Goal: Check status: Check status

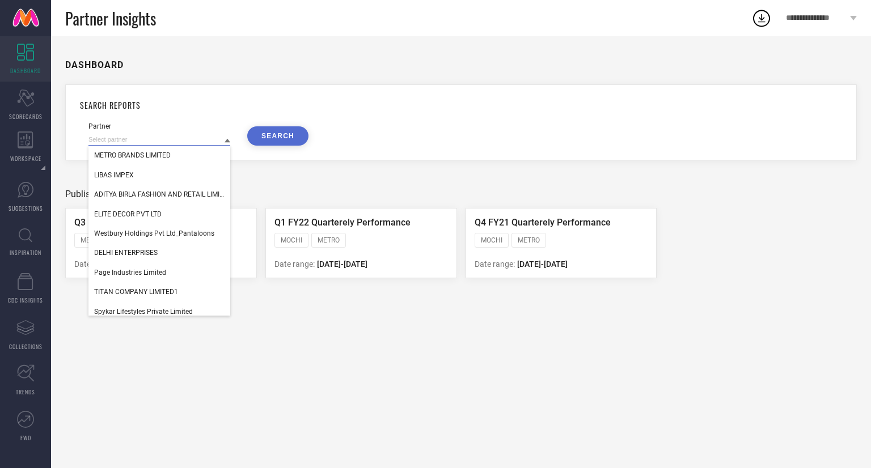
click at [168, 142] on input at bounding box center [159, 140] width 142 height 12
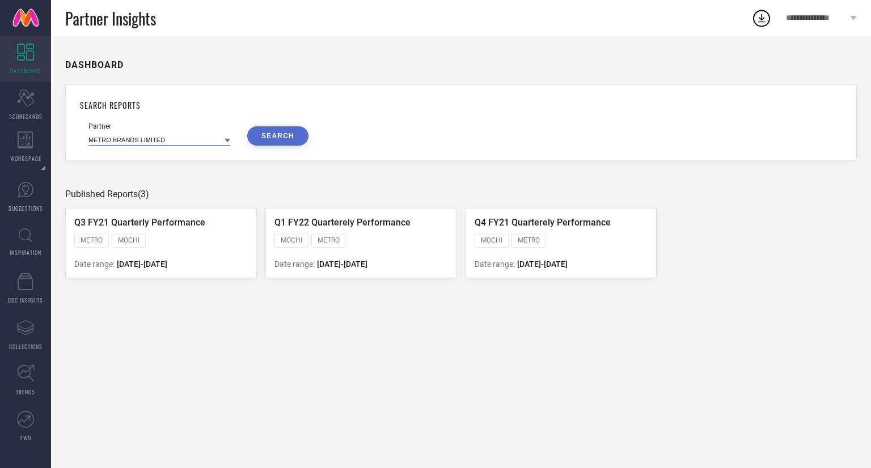
click at [168, 142] on input at bounding box center [159, 140] width 142 height 12
type input "SINGI"
click at [17, 105] on icon "Scorecard" at bounding box center [26, 98] width 18 height 17
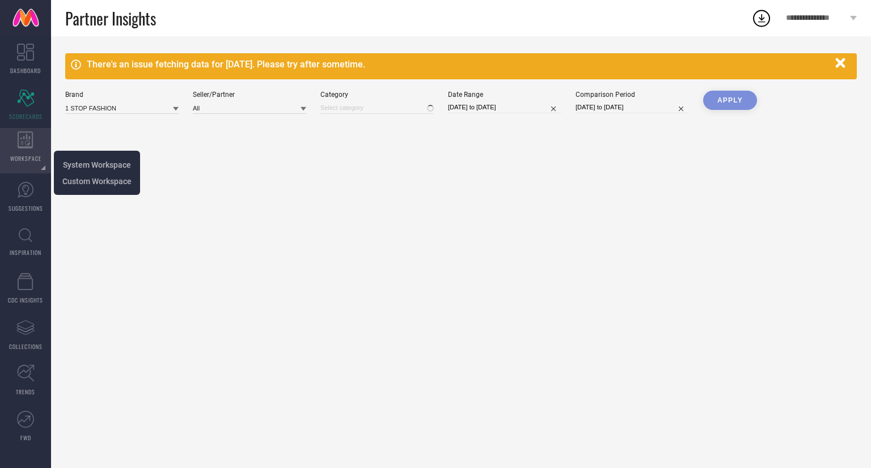
type input "All"
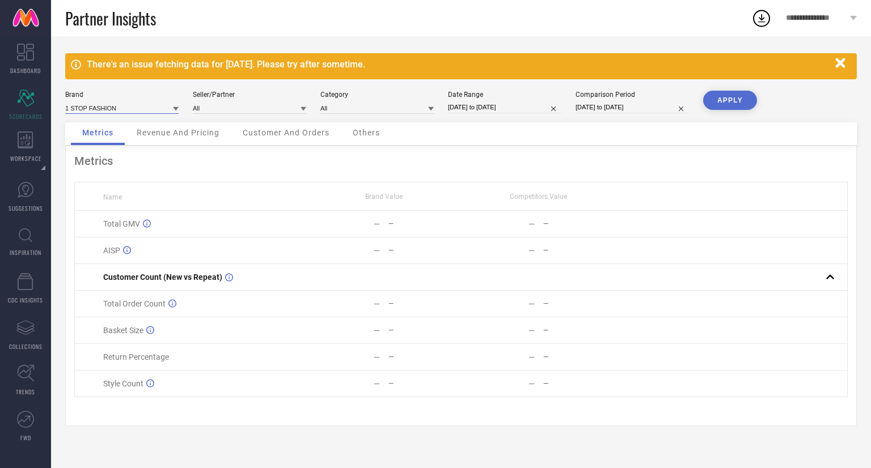
click at [145, 111] on input at bounding box center [121, 108] width 113 height 12
type input "SINGN"
click at [98, 125] on div "SINGNI" at bounding box center [121, 123] width 113 height 19
type input "All"
select select "7"
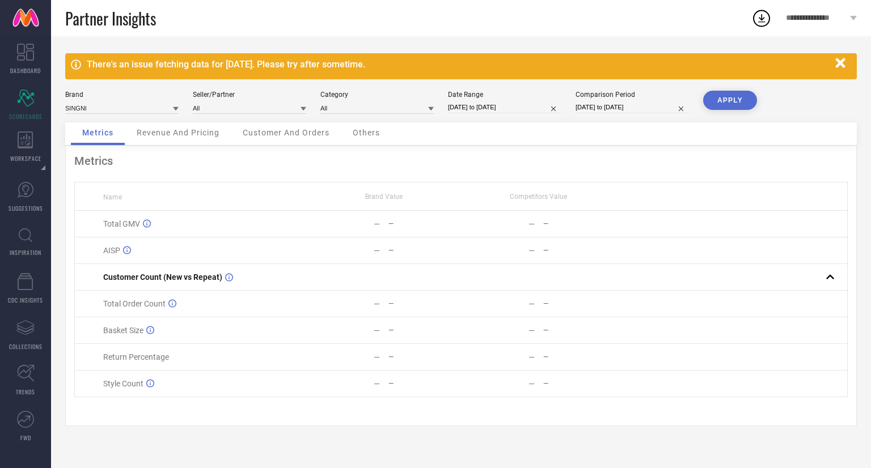
select select "2025"
select select "8"
select select "2025"
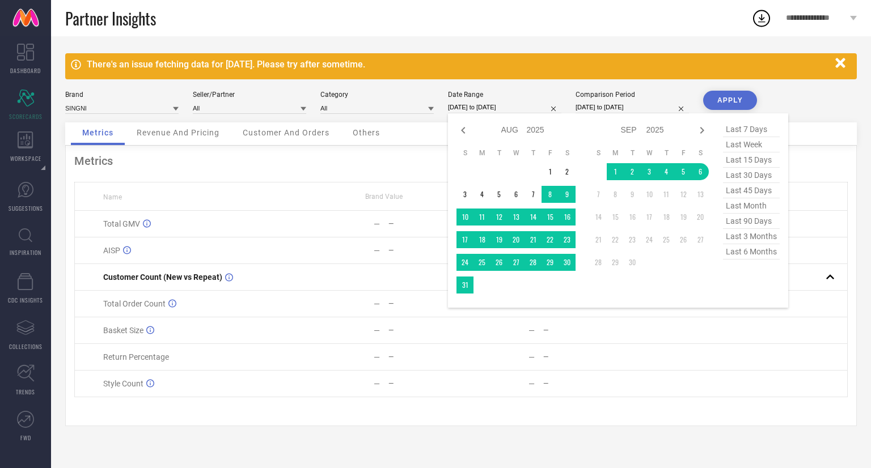
click at [506, 107] on input "[DATE] to [DATE]" at bounding box center [504, 107] width 113 height 12
click at [462, 131] on icon at bounding box center [463, 130] width 4 height 7
select select "6"
select select "2025"
select select "7"
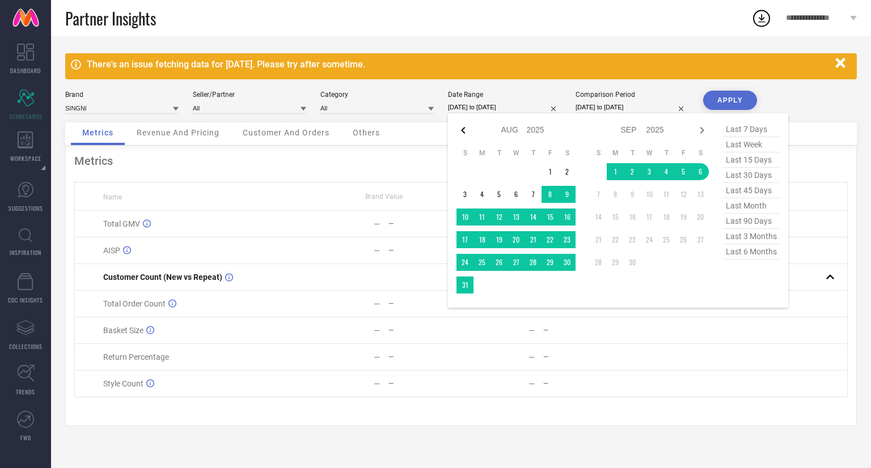
select select "2025"
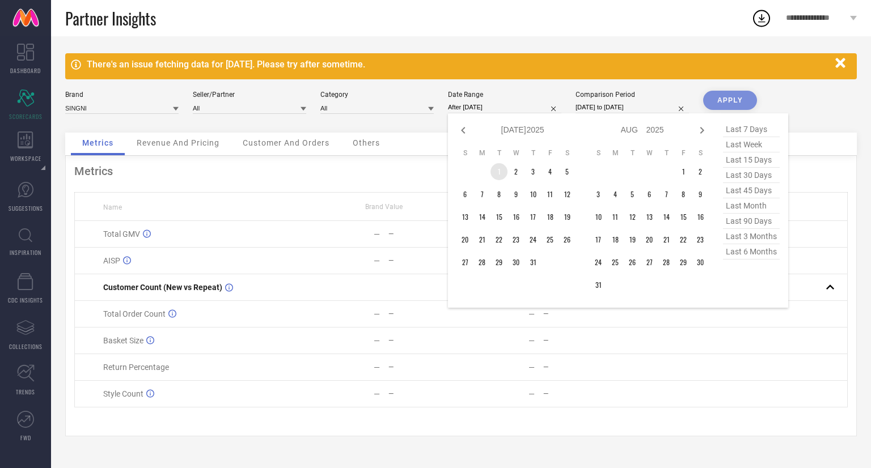
click at [503, 171] on td "1" at bounding box center [498, 171] width 17 height 17
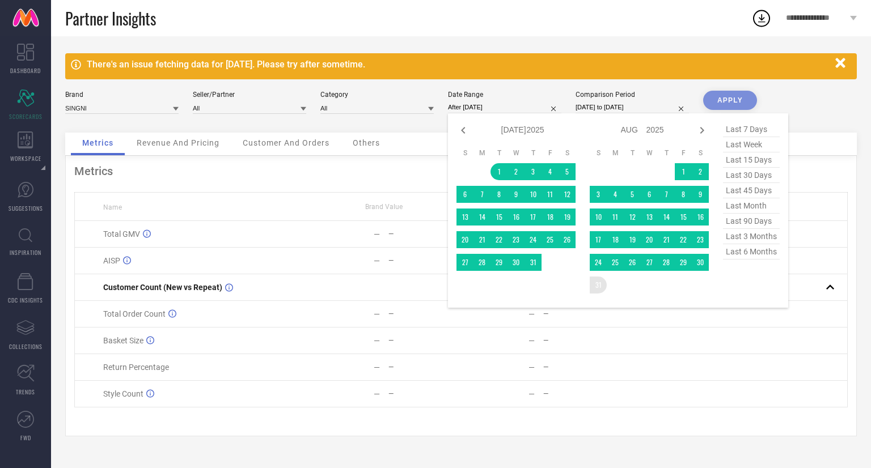
type input "[DATE] to [DATE]"
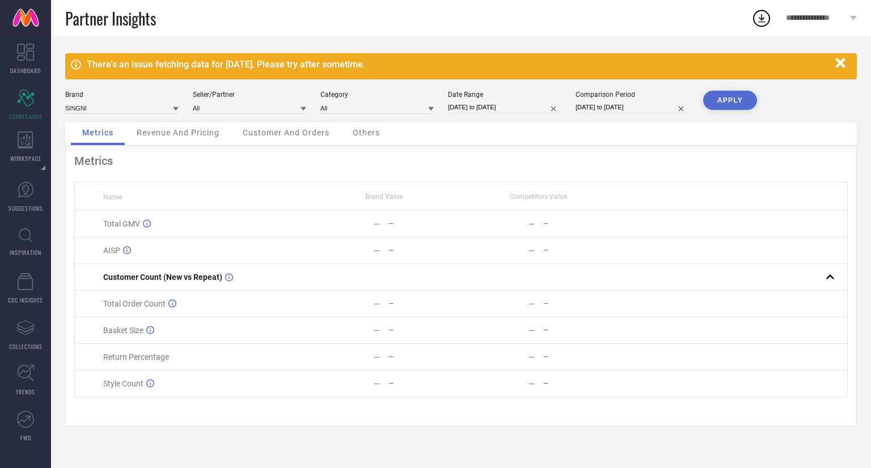
click at [740, 98] on button "APPLY" at bounding box center [730, 100] width 54 height 19
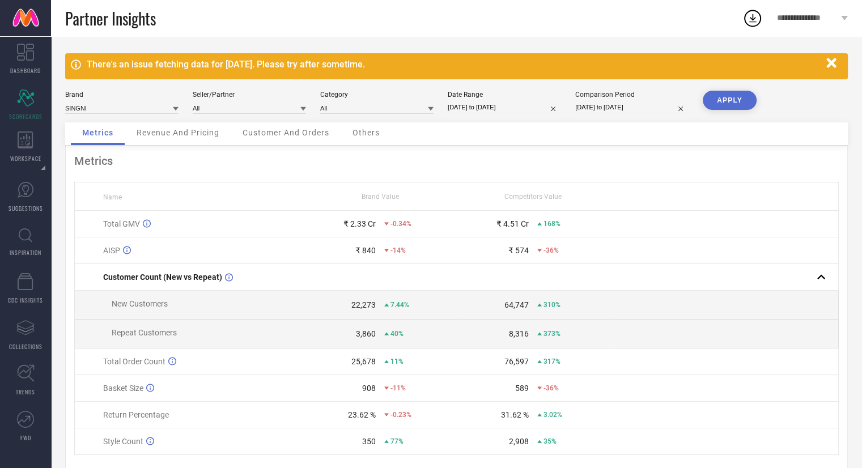
click at [835, 63] on icon "button" at bounding box center [832, 63] width 14 height 14
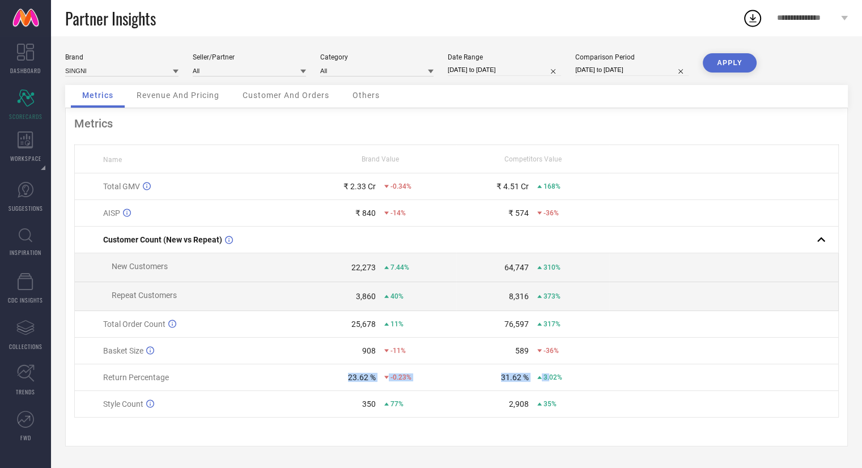
drag, startPoint x: 348, startPoint y: 384, endPoint x: 549, endPoint y: 381, distance: 201.2
click at [549, 381] on tr "Return Percentage 23.62 % -0.23% 31.62 % 3.02%" at bounding box center [457, 377] width 764 height 27
click at [386, 387] on td "23.62 % -0.23%" at bounding box center [380, 377] width 153 height 27
click at [479, 64] on input "[DATE] to [DATE]" at bounding box center [504, 70] width 113 height 12
select select "6"
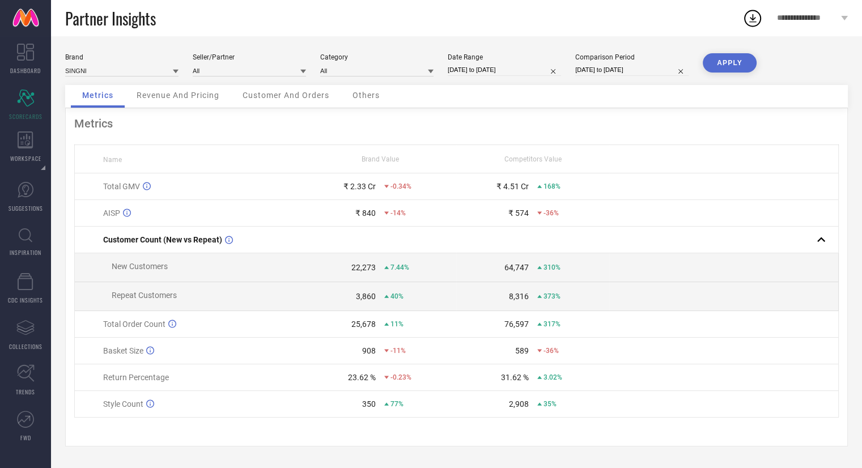
select select "2025"
select select "7"
select select "2025"
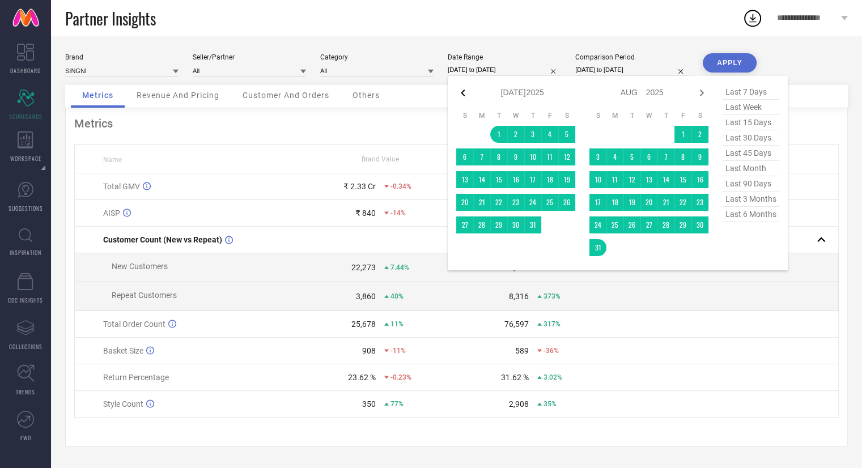
click at [464, 92] on icon at bounding box center [463, 93] width 14 height 14
select select "5"
select select "2025"
select select "6"
select select "2025"
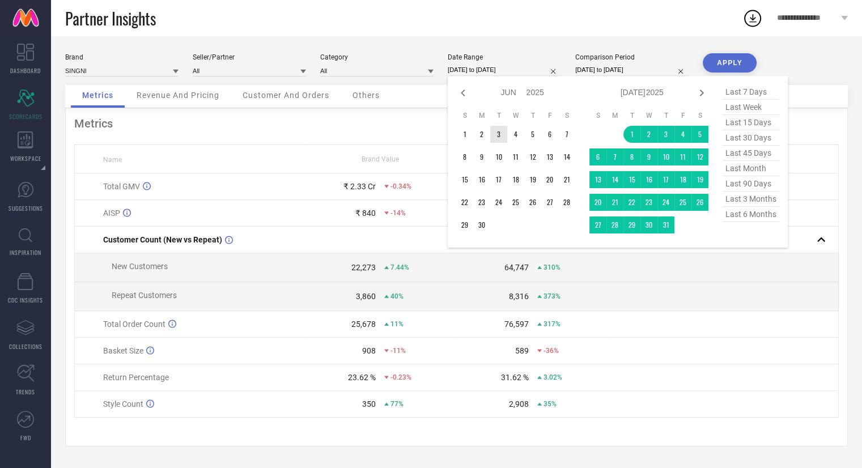
type input "After [DATE]"
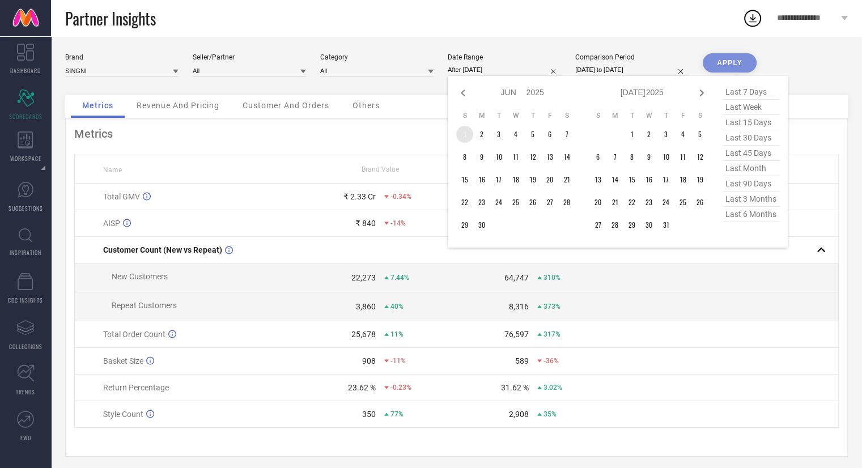
click at [461, 133] on td "1" at bounding box center [464, 134] width 17 height 17
click at [698, 91] on icon at bounding box center [702, 93] width 14 height 14
select select "6"
select select "2025"
select select "7"
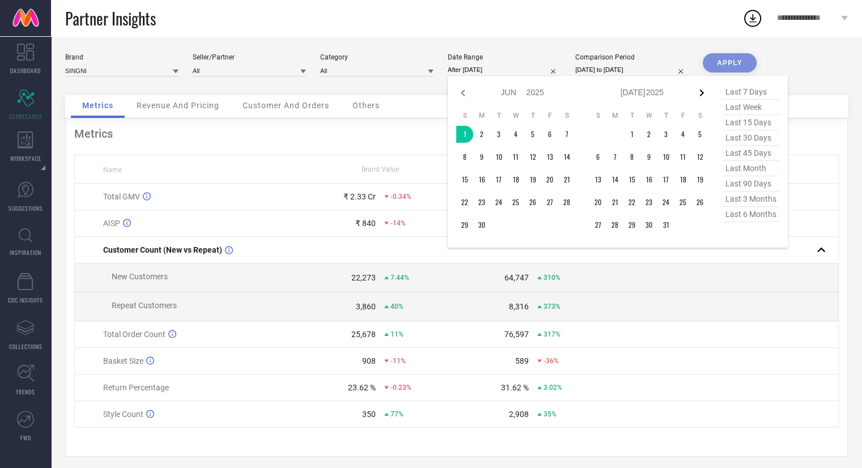
select select "2025"
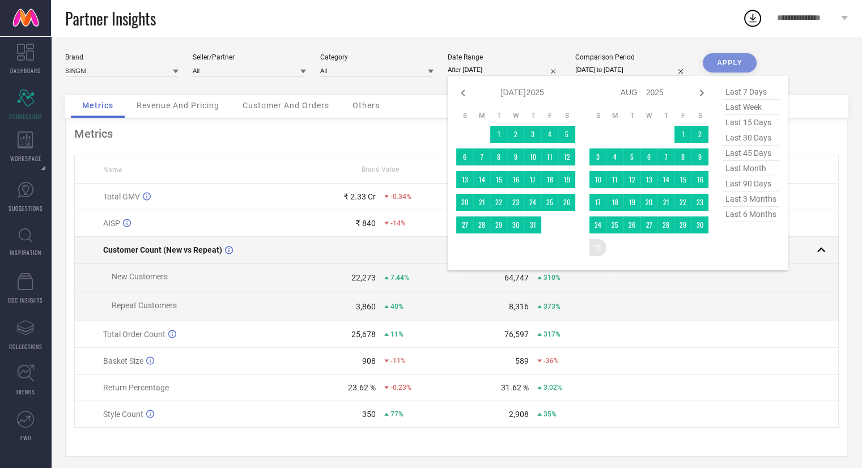
type input "[DATE] to [DATE]"
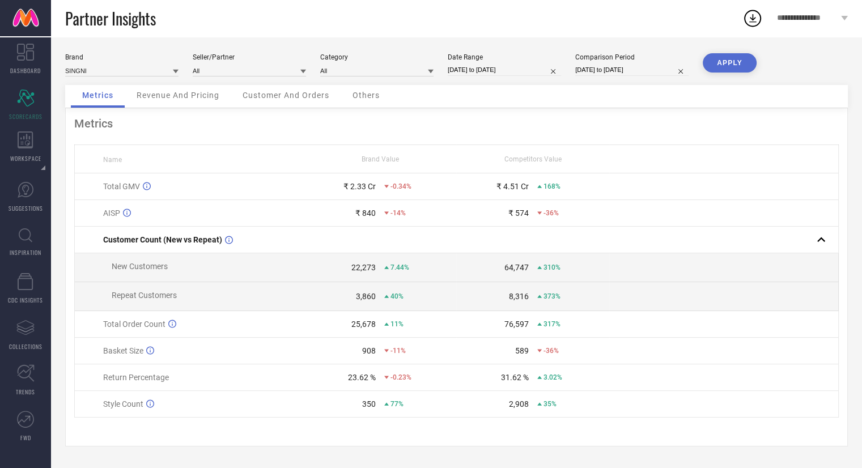
click at [732, 64] on button "APPLY" at bounding box center [730, 62] width 54 height 19
click at [708, 61] on button "APPLY" at bounding box center [730, 62] width 54 height 19
select select "5"
select select "2025"
select select "6"
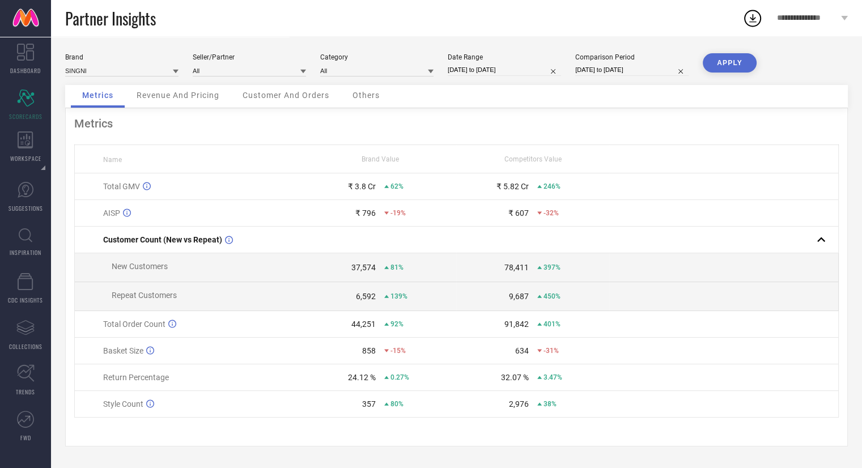
select select "2025"
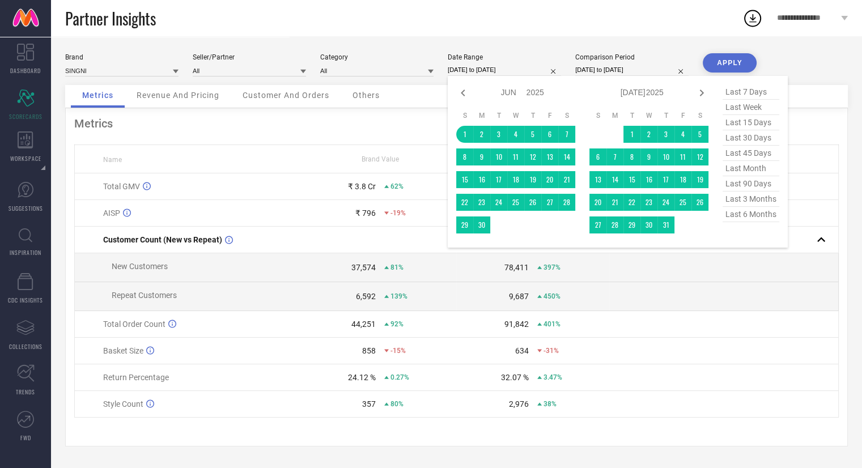
click at [510, 69] on input "[DATE] to [DATE]" at bounding box center [504, 70] width 113 height 12
click at [466, 91] on icon at bounding box center [463, 93] width 14 height 14
select select "4"
select select "2025"
select select "5"
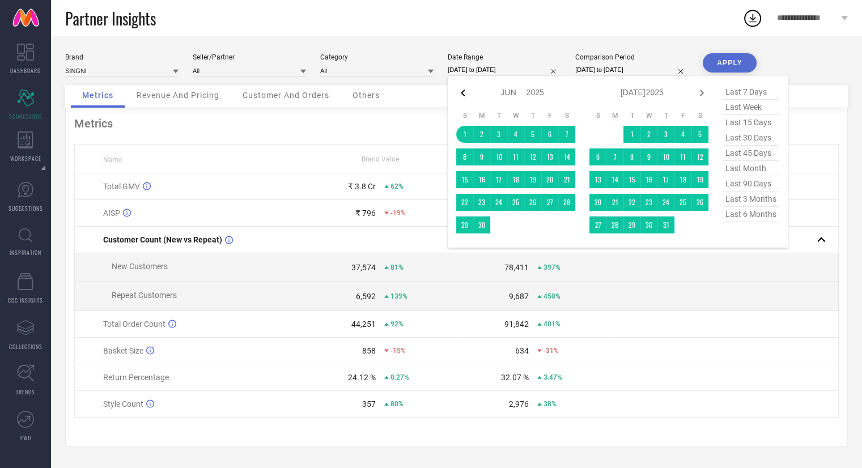
select select "2025"
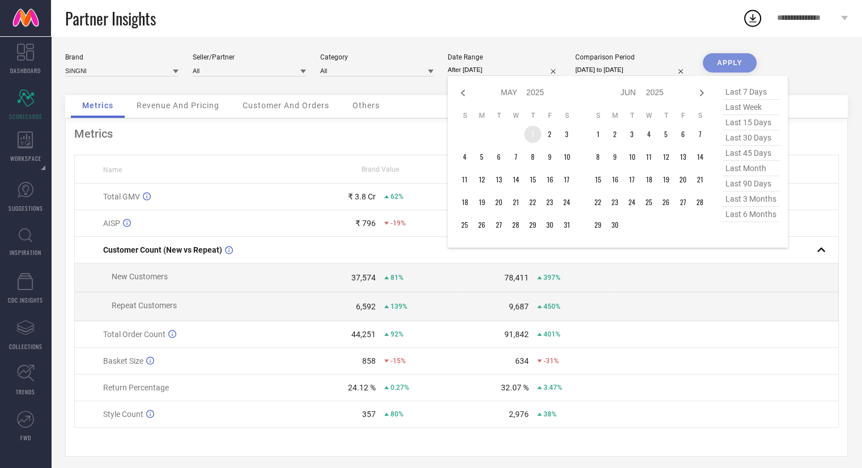
click at [533, 133] on td "1" at bounding box center [532, 134] width 17 height 17
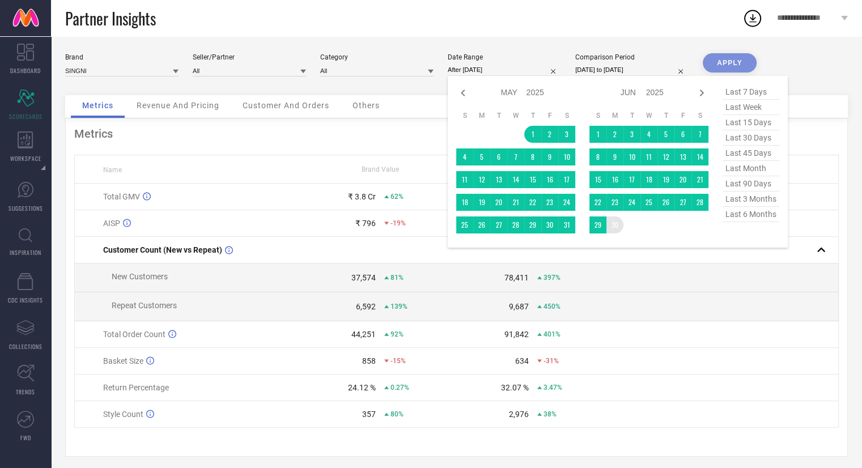
type input "[DATE] to [DATE]"
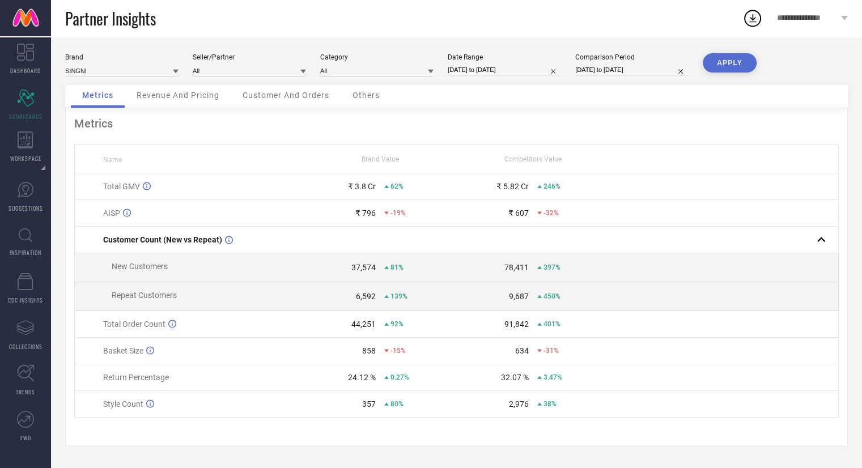
click at [734, 63] on button "APPLY" at bounding box center [730, 62] width 54 height 19
